Goal: Transaction & Acquisition: Purchase product/service

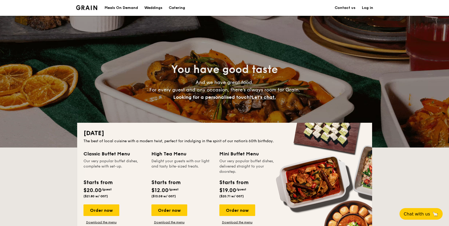
click at [118, 6] on div "Meals On Demand" at bounding box center [121, 8] width 33 height 16
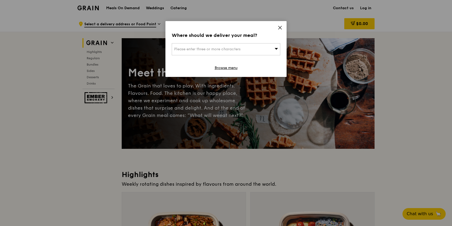
click at [279, 27] on icon at bounding box center [279, 27] width 3 height 3
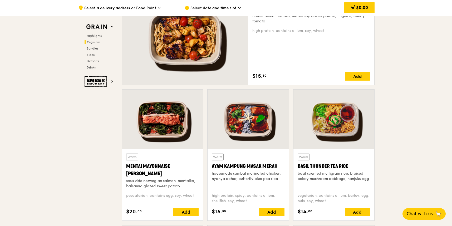
scroll to position [395, 0]
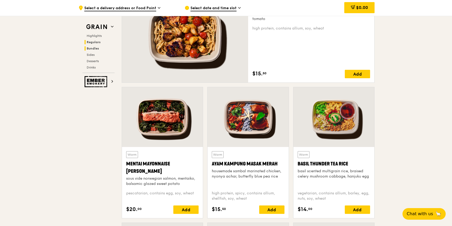
click at [95, 47] on span "Bundles" at bounding box center [93, 49] width 12 height 4
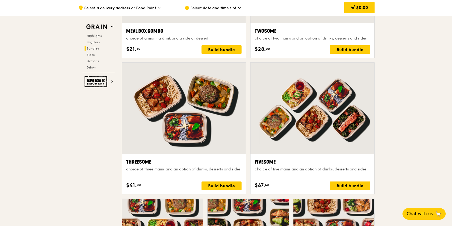
scroll to position [858, 0]
